Goal: Find specific page/section: Find specific page/section

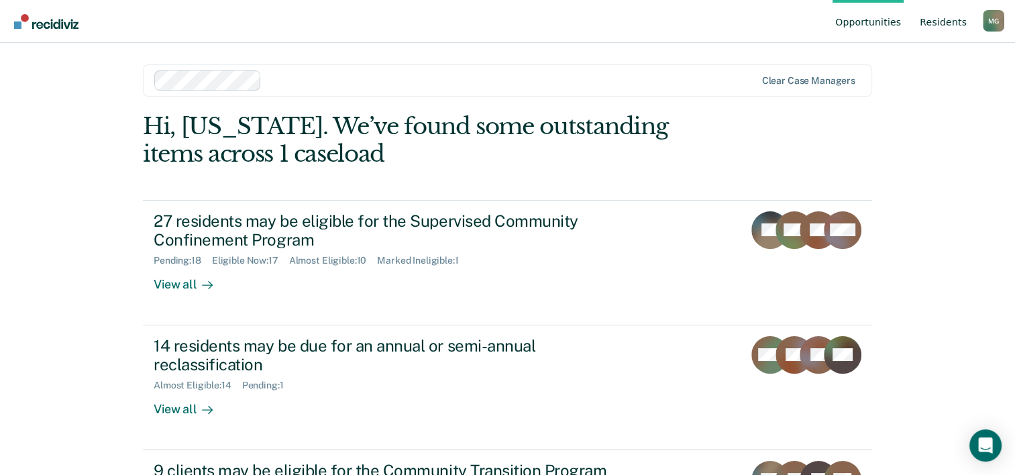
click at [955, 19] on link "Resident s" at bounding box center [943, 21] width 52 height 43
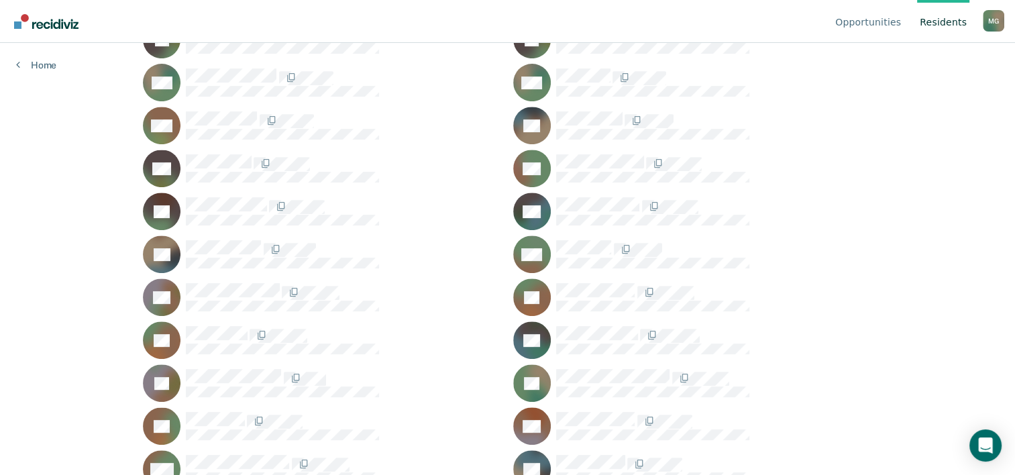
scroll to position [805, 0]
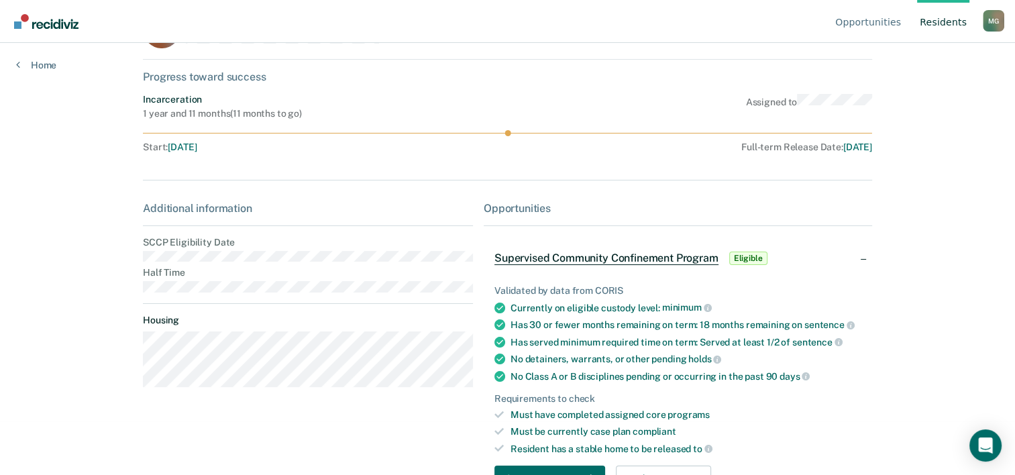
scroll to position [134, 0]
